Goal: Task Accomplishment & Management: Complete application form

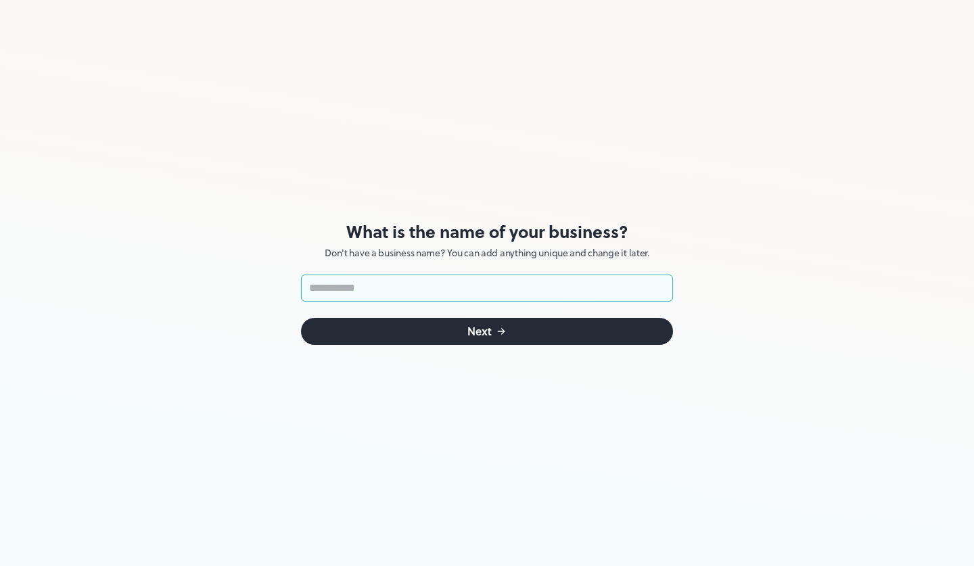
type input "*"
type input "*********"
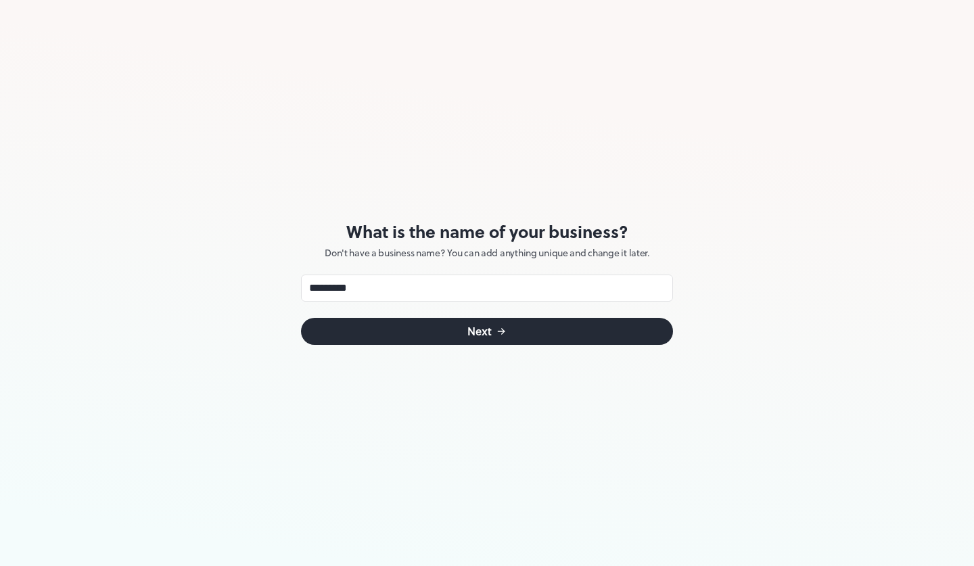
click at [464, 320] on button "Next" at bounding box center [487, 331] width 372 height 27
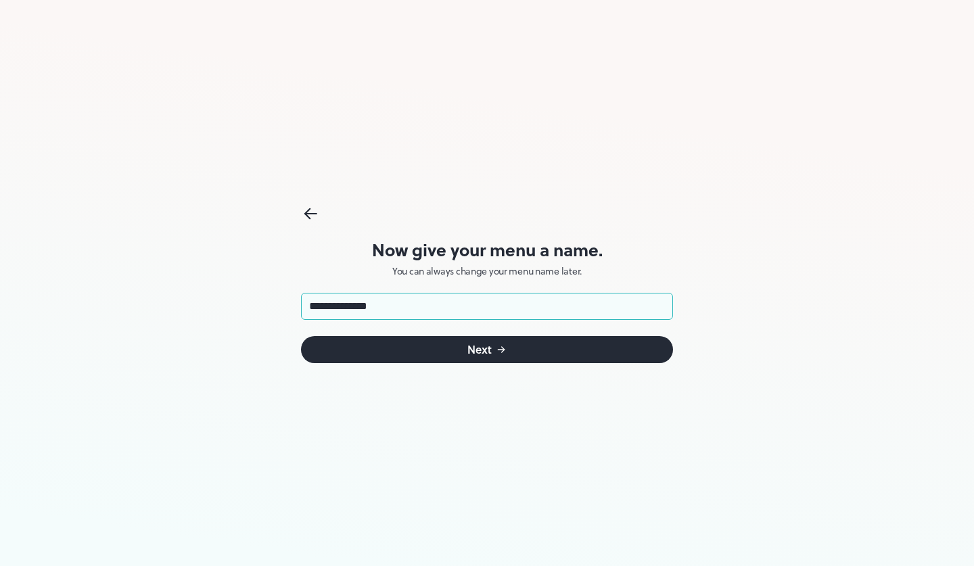
type input "**********"
click at [441, 345] on button "Next" at bounding box center [487, 349] width 372 height 27
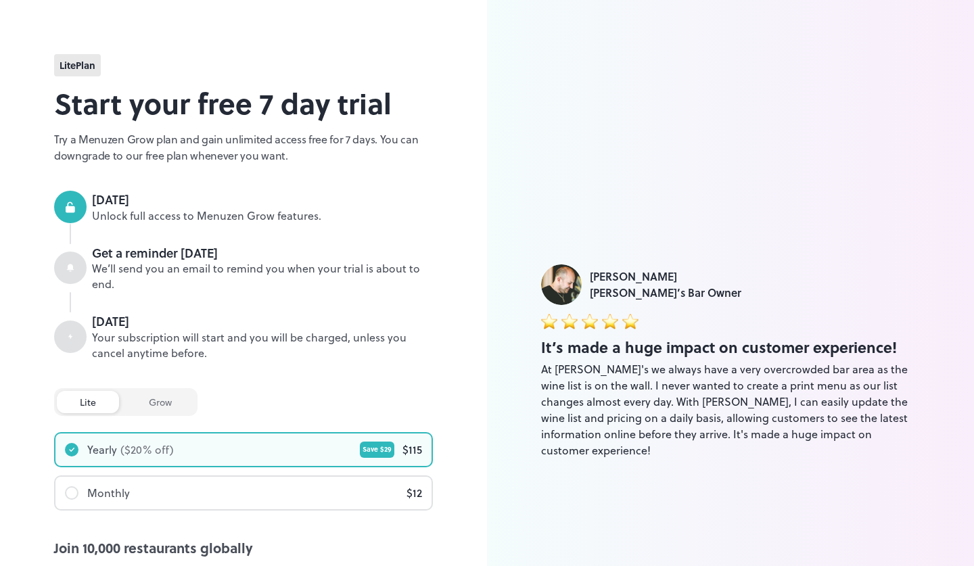
click at [141, 403] on div "grow" at bounding box center [160, 402] width 69 height 22
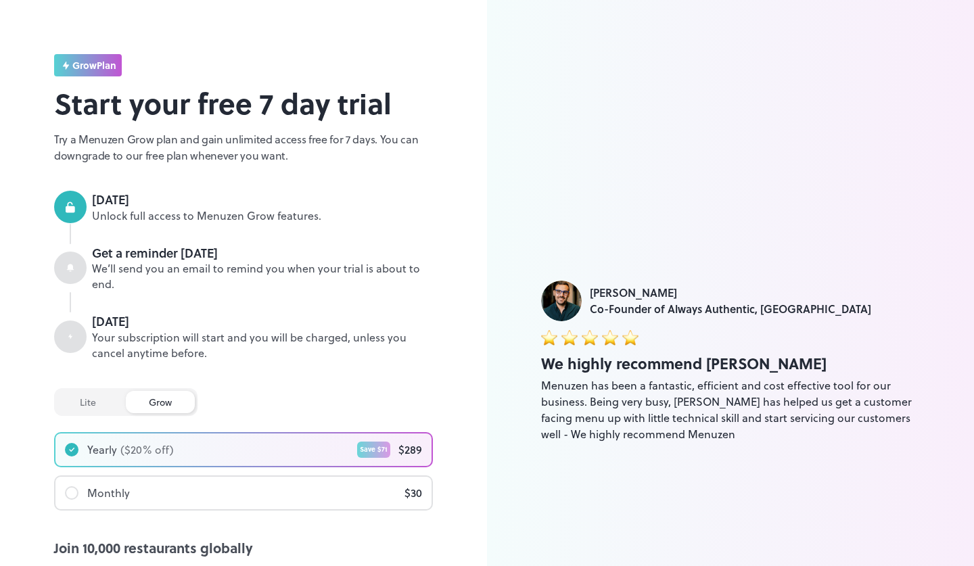
click at [112, 388] on div "lite grow" at bounding box center [125, 402] width 143 height 28
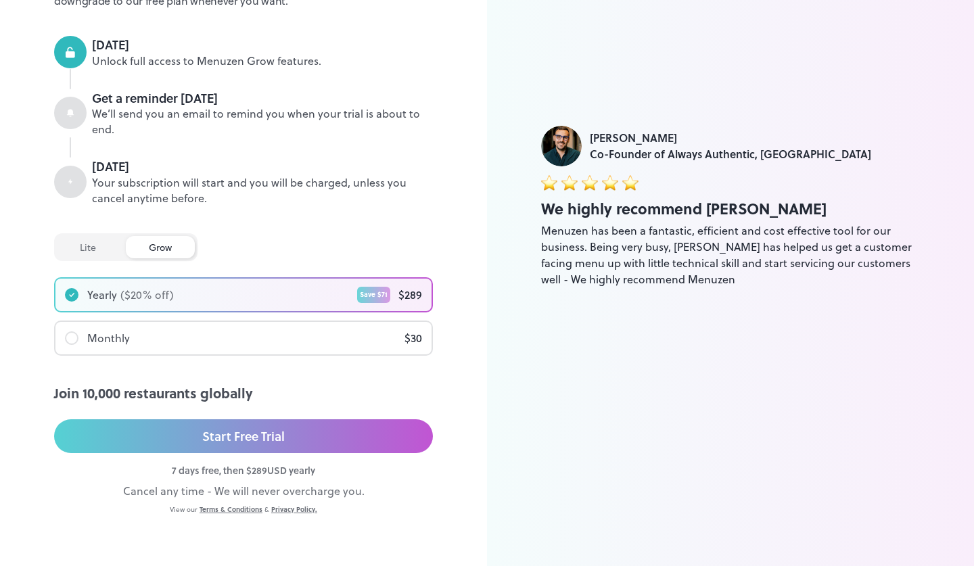
scroll to position [153, 0]
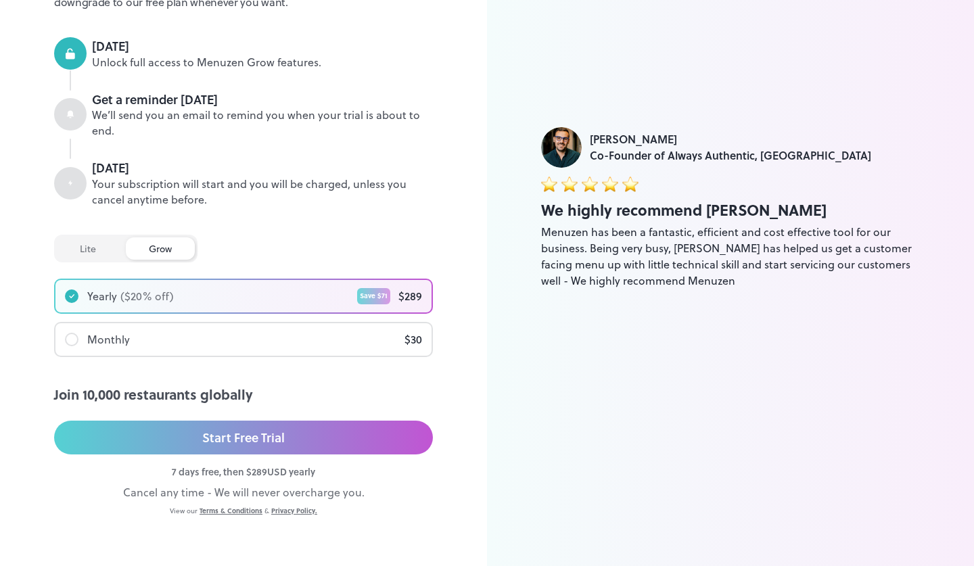
click at [188, 491] on div "Cancel any time - We will never overcharge you." at bounding box center [243, 492] width 379 height 16
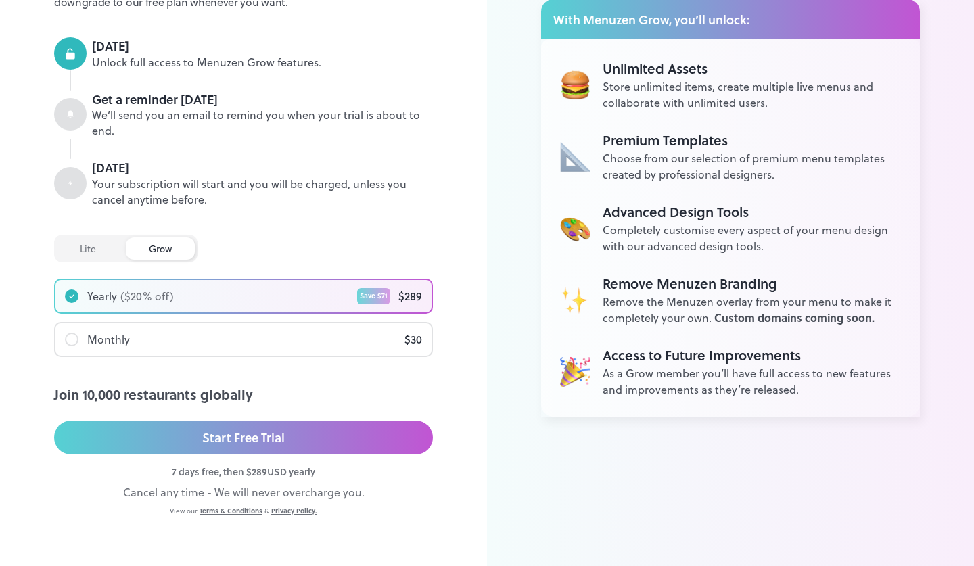
click at [277, 298] on div "Yearly ($ 20 % off) Save $ 71 $ 289" at bounding box center [243, 296] width 376 height 32
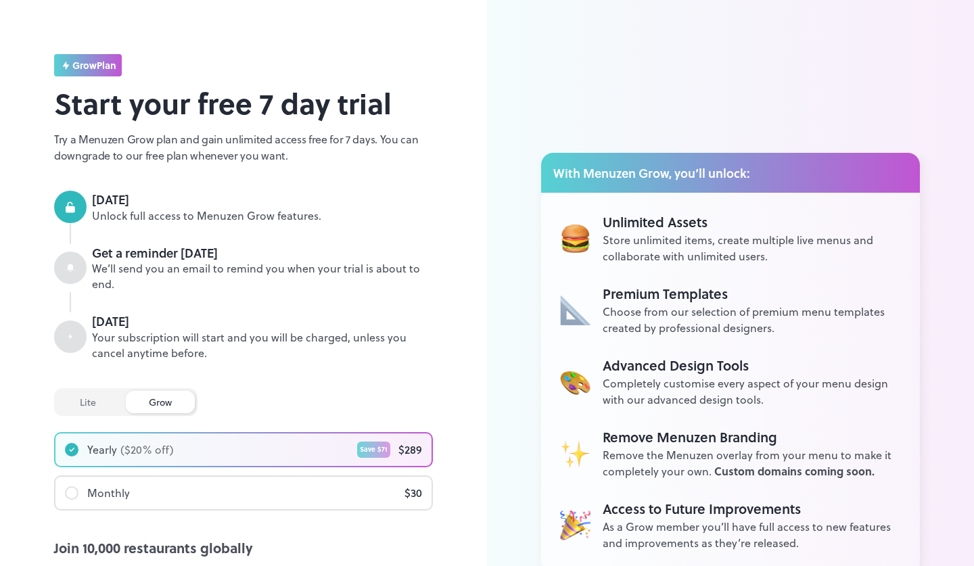
scroll to position [0, 0]
